Goal: Find specific page/section: Find specific page/section

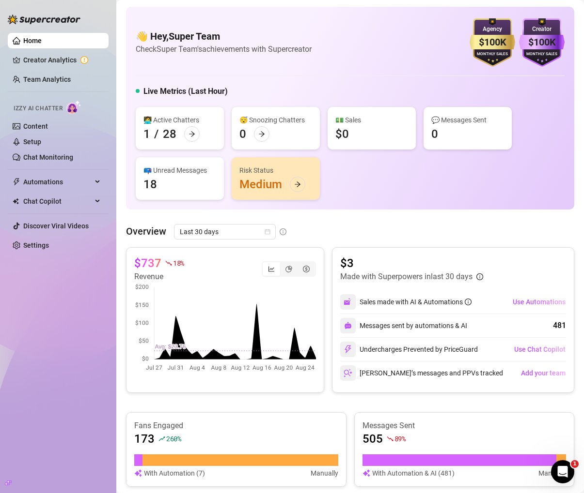
click at [256, 170] on div "Risk Status" at bounding box center [275, 170] width 73 height 11
click at [258, 169] on div "Risk Status" at bounding box center [275, 170] width 73 height 11
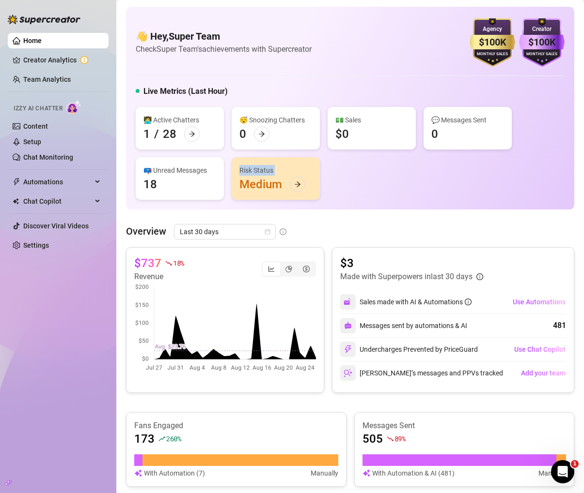
drag, startPoint x: 258, startPoint y: 169, endPoint x: 247, endPoint y: 169, distance: 11.1
click at [247, 169] on div "Risk Status" at bounding box center [275, 170] width 73 height 11
drag, startPoint x: 247, startPoint y: 169, endPoint x: 265, endPoint y: 169, distance: 18.4
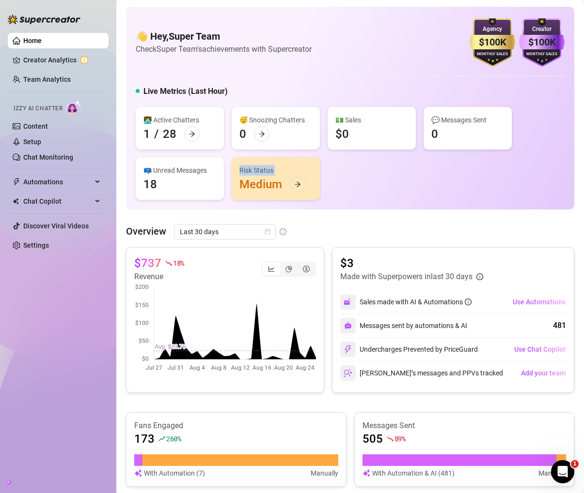
click at [266, 169] on div "Risk Status" at bounding box center [275, 170] width 73 height 11
click at [265, 169] on div "Risk Status" at bounding box center [275, 170] width 73 height 11
